Goal: Check status: Check status

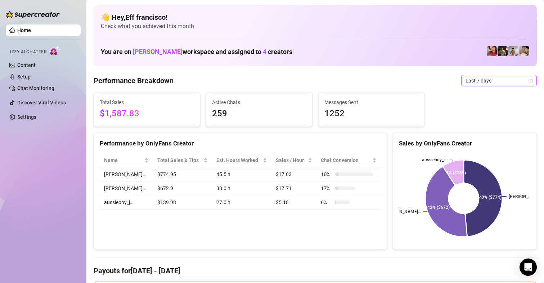
click at [508, 79] on span "Last 7 days" at bounding box center [499, 80] width 67 height 11
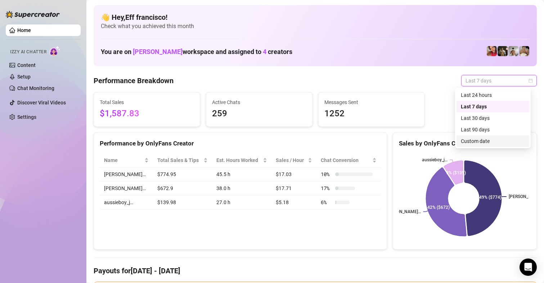
click at [481, 140] on div "Custom date" at bounding box center [493, 141] width 64 height 8
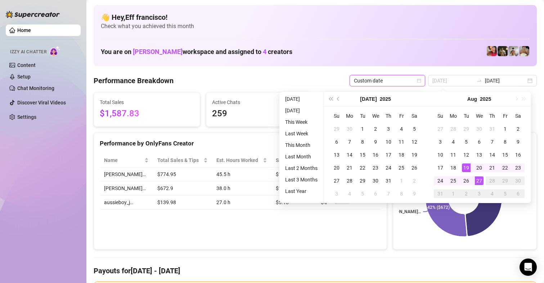
type input "[DATE]"
click at [479, 179] on div "27" at bounding box center [479, 181] width 9 height 9
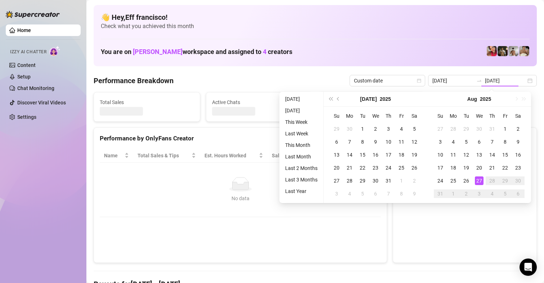
type input "[DATE]"
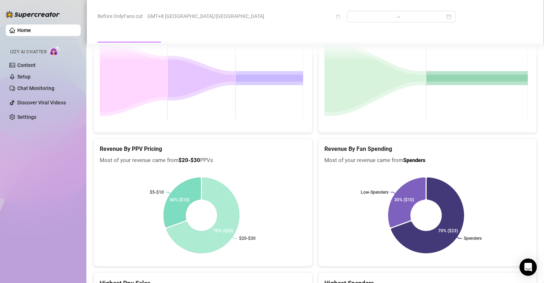
scroll to position [1130, 0]
